Goal: Find specific page/section: Find specific page/section

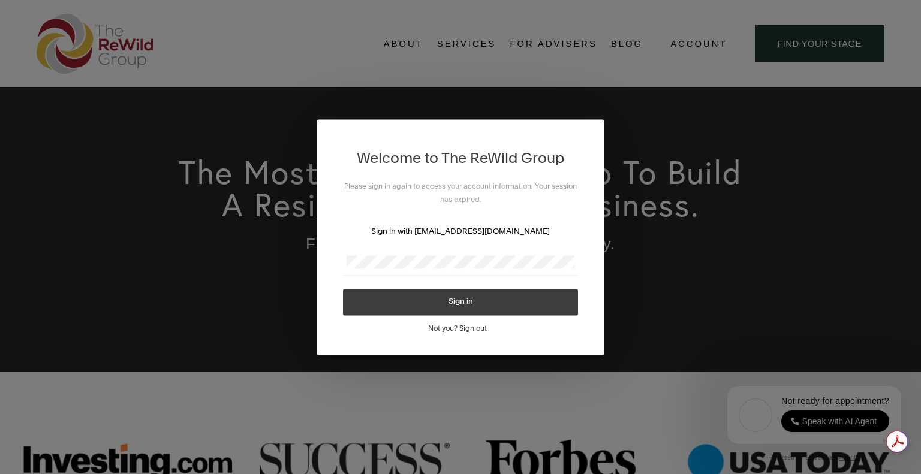
click at [420, 306] on button "Sign in" at bounding box center [460, 302] width 235 height 26
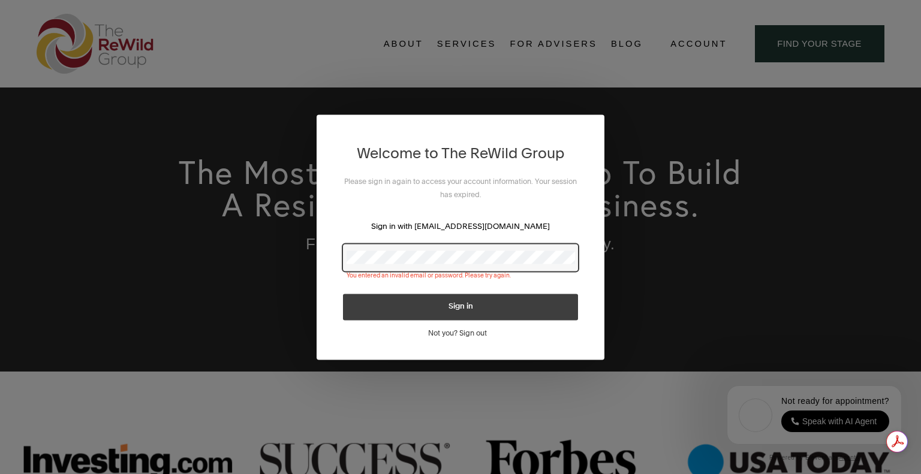
click at [413, 314] on button "Sign in" at bounding box center [460, 307] width 235 height 26
click at [397, 304] on button "Sign in" at bounding box center [460, 307] width 235 height 26
click at [313, 258] on div "Welcome to The ReWild Group Please sign in again to access your account informa…" at bounding box center [460, 237] width 921 height 474
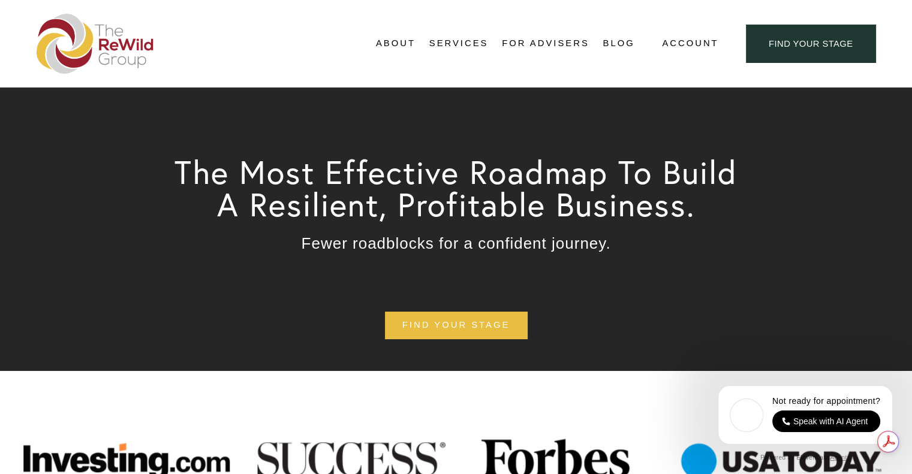
click at [557, 40] on link "For Advisers" at bounding box center [545, 44] width 87 height 18
